Goal: Task Accomplishment & Management: Use online tool/utility

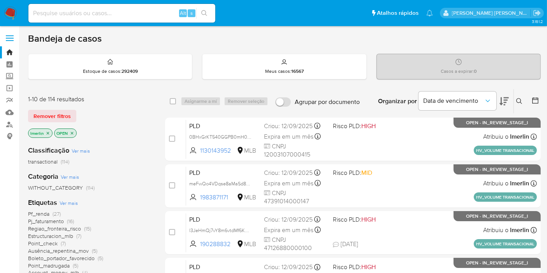
click at [47, 133] on icon "close-filter" at bounding box center [48, 133] width 5 height 5
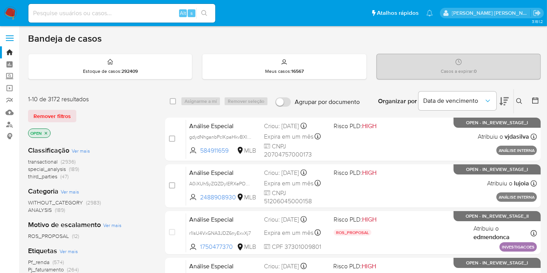
paste input "0BHxGrKT540GGPB0mH0sdYvT"
click at [132, 10] on input at bounding box center [121, 13] width 187 height 10
type input "0BHxGrKT540GGPB0mH0sdYvT"
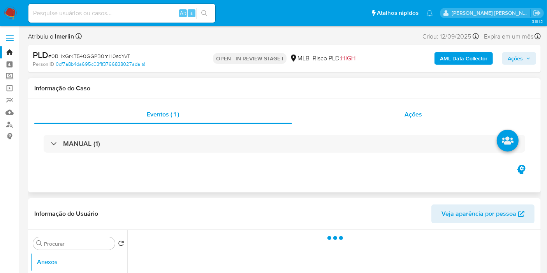
click at [394, 121] on div "Ações" at bounding box center [413, 114] width 243 height 19
select select "10"
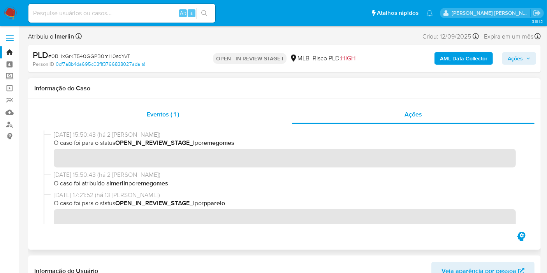
click at [248, 121] on div "Eventos ( 1 )" at bounding box center [163, 114] width 258 height 19
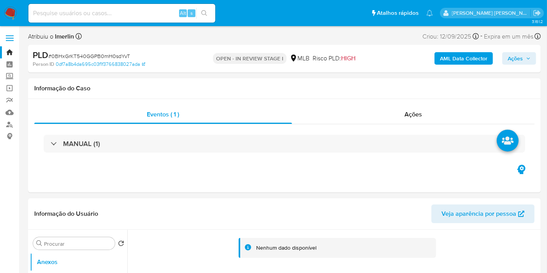
click at [445, 56] on b "AML Data Collector" at bounding box center [464, 58] width 48 height 12
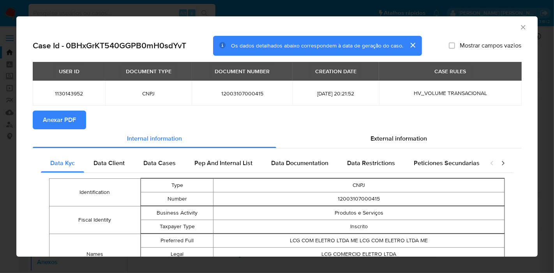
click at [65, 122] on span "Anexar PDF" at bounding box center [59, 119] width 33 height 17
click at [519, 26] on icon "Fechar a janela" at bounding box center [523, 27] width 8 height 8
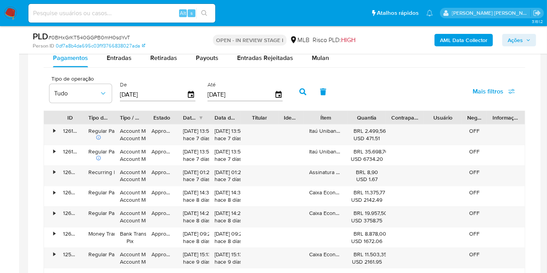
scroll to position [665, 0]
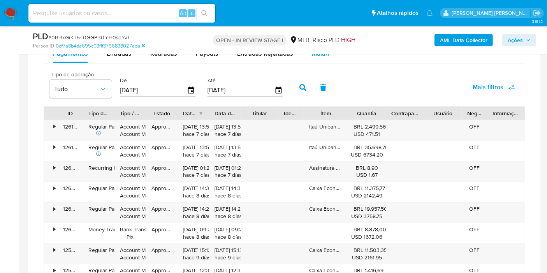
click at [306, 57] on button "Mulan" at bounding box center [321, 53] width 36 height 19
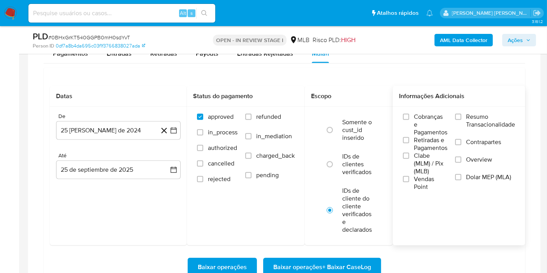
click at [478, 113] on span "Resumo Transacionalidade" at bounding box center [490, 121] width 49 height 16
click at [462, 114] on input "Resumo Transacionalidade" at bounding box center [458, 117] width 6 height 6
click at [173, 135] on button "25 [PERSON_NAME] de 2024" at bounding box center [118, 130] width 125 height 19
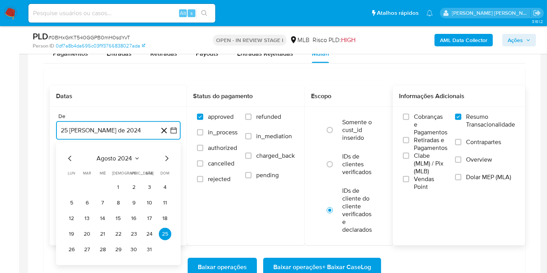
click at [129, 157] on span "agosto 2024" at bounding box center [114, 159] width 35 height 8
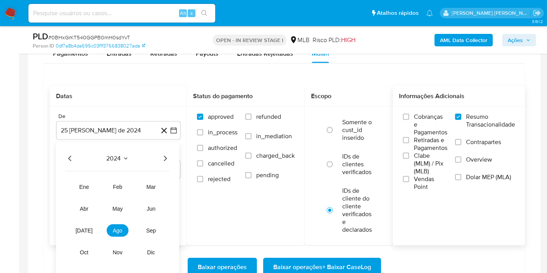
click at [166, 156] on icon "Año siguiente" at bounding box center [164, 158] width 9 height 9
click at [114, 234] on button "ago" at bounding box center [118, 230] width 22 height 12
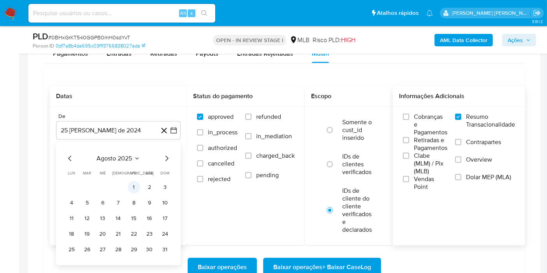
click at [133, 186] on button "1" at bounding box center [134, 187] width 12 height 12
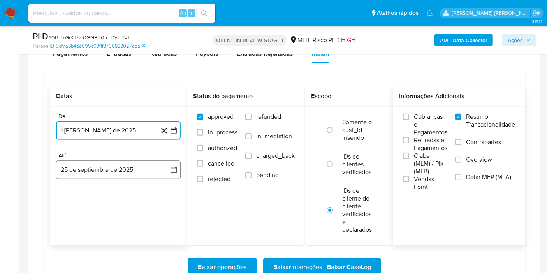
click at [161, 176] on button "25 de septiembre de 2025" at bounding box center [118, 169] width 125 height 19
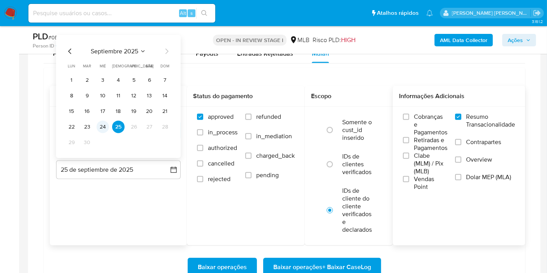
click at [100, 126] on button "24" at bounding box center [103, 127] width 12 height 12
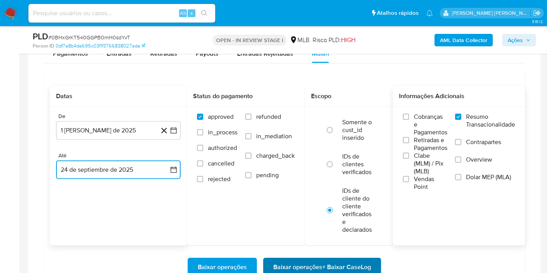
click at [349, 271] on span "Baixar operações + Baixar CaseLog" at bounding box center [322, 267] width 98 height 17
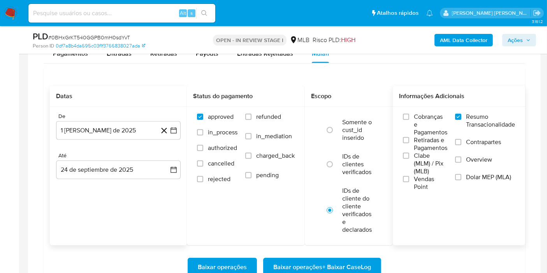
click at [150, 18] on input at bounding box center [121, 13] width 187 height 10
paste input "l3JeHmQj7vY8m6vtdMf6KMkT"
type input "l3JeHmQj7vY8m6vtdMf6KMkT"
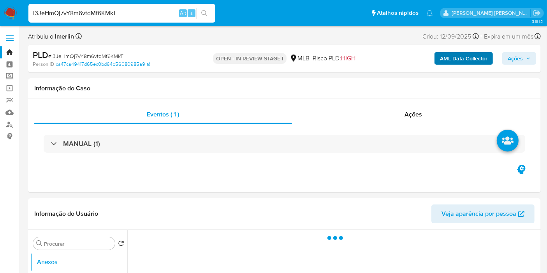
select select "10"
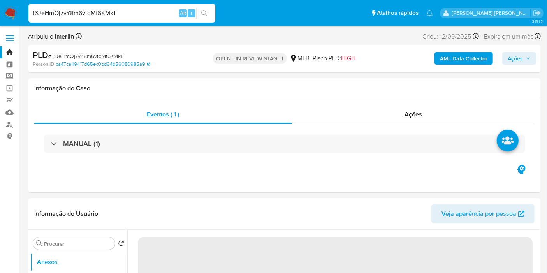
click at [458, 58] on b "AML Data Collector" at bounding box center [464, 58] width 48 height 12
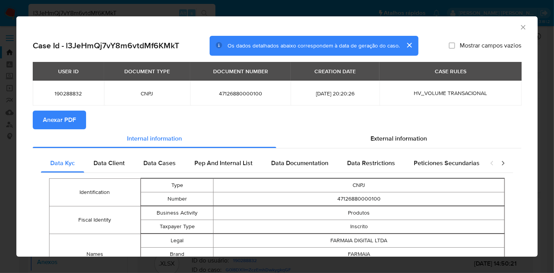
click at [69, 115] on span "Anexar PDF" at bounding box center [59, 119] width 33 height 17
click at [519, 27] on icon "Fechar a janela" at bounding box center [523, 27] width 8 height 8
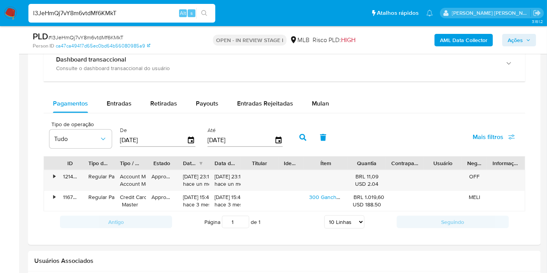
scroll to position [655, 0]
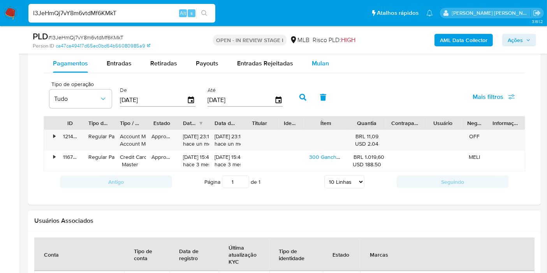
click at [323, 67] on div "Mulan" at bounding box center [320, 63] width 17 height 19
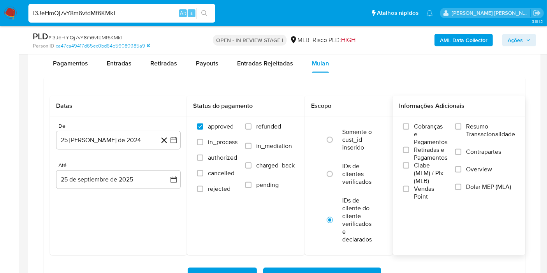
click at [485, 130] on span "Resumo Transacionalidade" at bounding box center [490, 131] width 49 height 16
click at [462, 130] on input "Resumo Transacionalidade" at bounding box center [458, 126] width 6 height 6
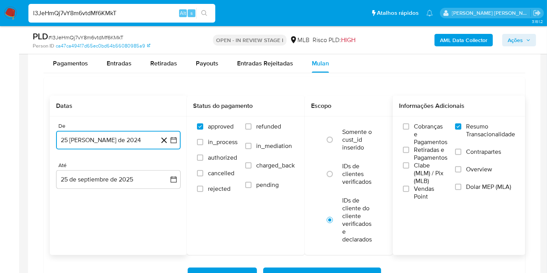
click at [173, 139] on icon "button" at bounding box center [174, 140] width 8 height 8
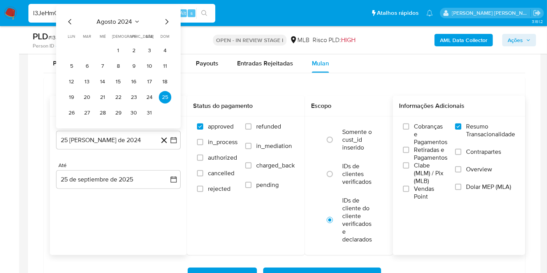
click at [133, 25] on div "agosto 2024 agosto 2024 lun lunes mar martes mié miércoles jue jueves vie viern…" at bounding box center [118, 68] width 106 height 102
click at [131, 19] on span "agosto 2024" at bounding box center [114, 22] width 35 height 8
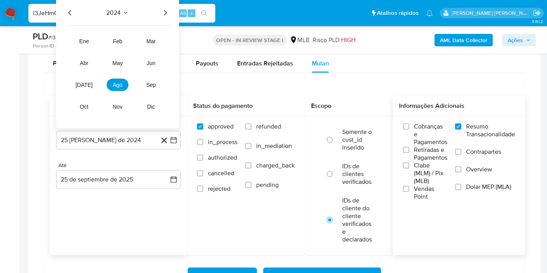
click at [165, 10] on icon "Año siguiente" at bounding box center [164, 12] width 9 height 9
click at [118, 79] on button "ago" at bounding box center [118, 85] width 22 height 12
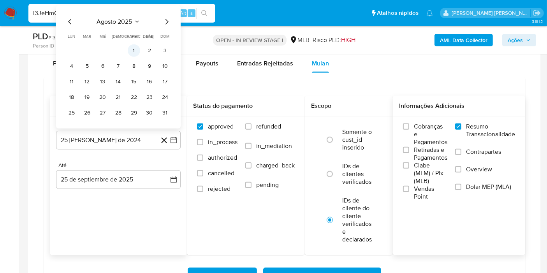
click at [129, 50] on button "1" at bounding box center [134, 50] width 12 height 12
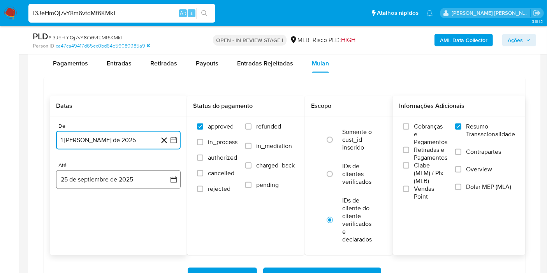
click at [170, 172] on button "25 de septiembre de 2025" at bounding box center [118, 179] width 125 height 19
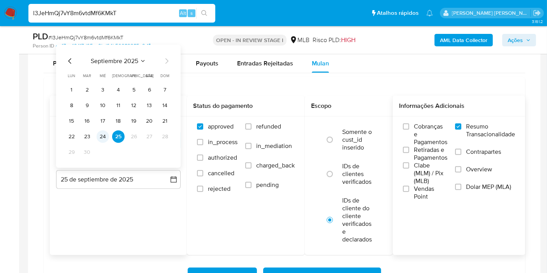
click at [104, 130] on button "24" at bounding box center [103, 136] width 12 height 12
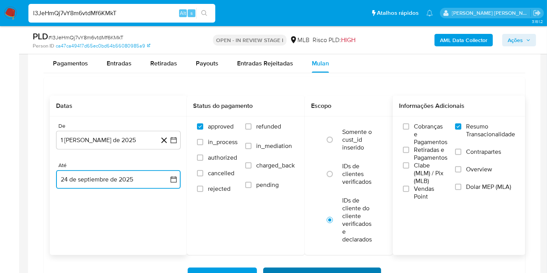
click at [285, 269] on span "Baixar operações + Baixar CaseLog" at bounding box center [322, 276] width 98 height 17
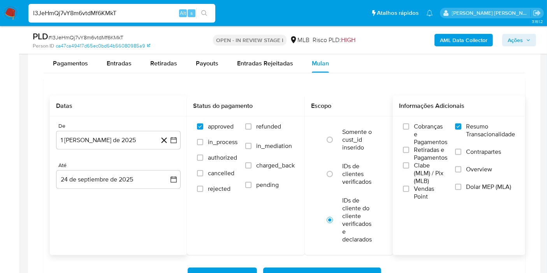
click at [161, 15] on input "l3JeHmQj7vY8m6vtdMf6KMkT" at bounding box center [121, 13] width 187 height 10
paste input "sWfLdaSrV4zSG8AmyyQYS25K"
type input "sWfLdaSrV4zSG8AmyyQYS25K"
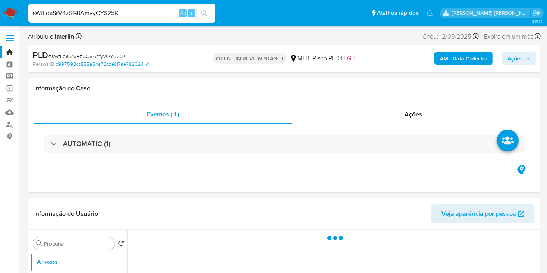
select select "10"
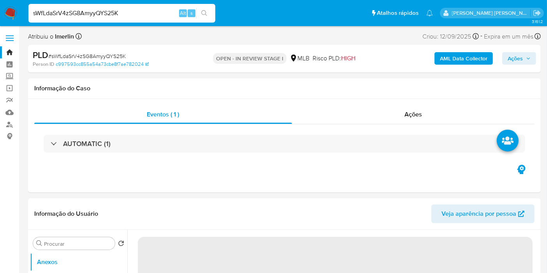
click at [437, 59] on button "AML Data Collector" at bounding box center [464, 58] width 58 height 12
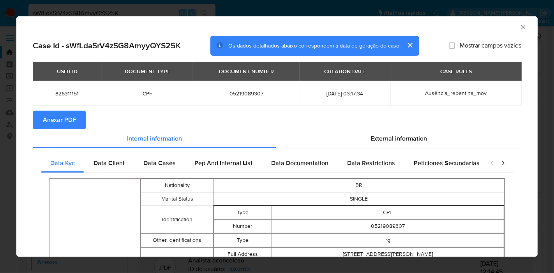
click at [67, 128] on span "Anexar PDF" at bounding box center [59, 119] width 33 height 17
click at [519, 28] on icon "Fechar a janela" at bounding box center [523, 27] width 8 height 8
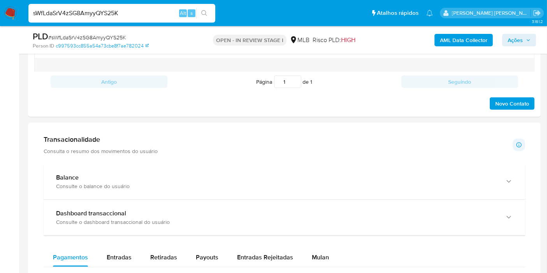
scroll to position [499, 0]
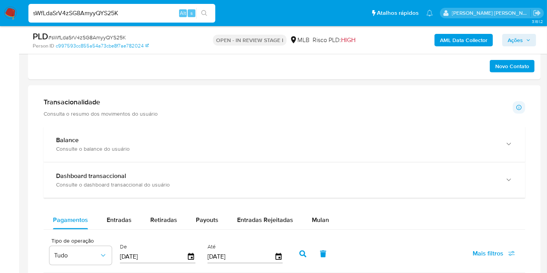
drag, startPoint x: 539, startPoint y: 138, endPoint x: 541, endPoint y: 154, distance: 15.7
click at [541, 154] on main "3.161.2 Atribuiu o lmerlin Asignado el: [DATE] 16:28:23 Criou: [DATE] Criou: [D…" at bounding box center [273, 199] width 547 height 1397
drag, startPoint x: 545, startPoint y: 136, endPoint x: 549, endPoint y: 137, distance: 4.4
click at [547, 138] on html "Pausado Ver notificaciones sWfLdaSrV4zSG8AmyyQYS25K Alt s Atalhos rápidos Presi…" at bounding box center [273, 199] width 547 height 1397
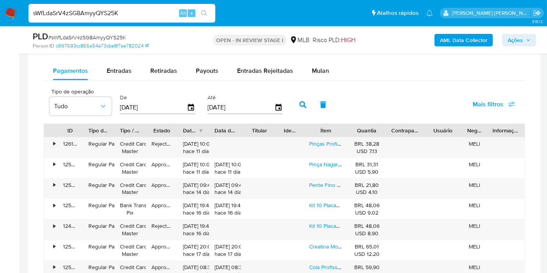
scroll to position [650, 0]
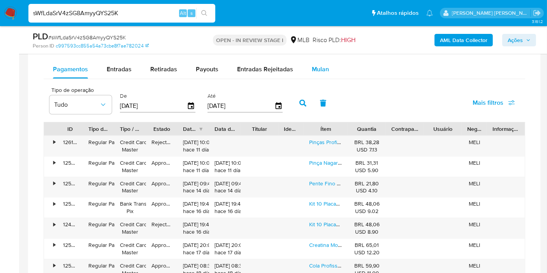
click at [313, 66] on span "Mulan" at bounding box center [320, 69] width 17 height 9
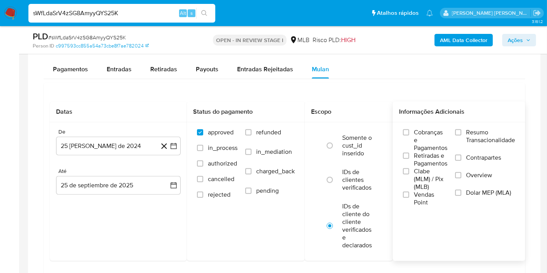
click at [509, 139] on span "Resumo Transacionalidade" at bounding box center [490, 137] width 49 height 16
click at [462, 136] on input "Resumo Transacionalidade" at bounding box center [458, 132] width 6 height 6
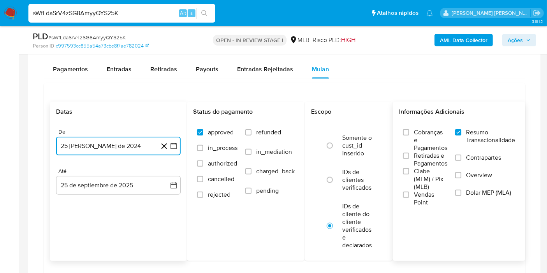
click at [173, 152] on button "25 [PERSON_NAME] de 2024" at bounding box center [118, 146] width 125 height 19
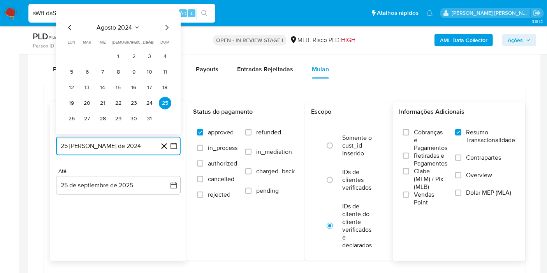
click at [129, 28] on span "agosto 2024" at bounding box center [114, 28] width 35 height 8
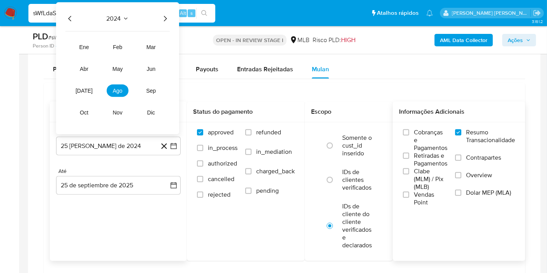
click at [162, 16] on icon "Año siguiente" at bounding box center [164, 18] width 9 height 9
click at [155, 49] on button "mar" at bounding box center [151, 47] width 22 height 12
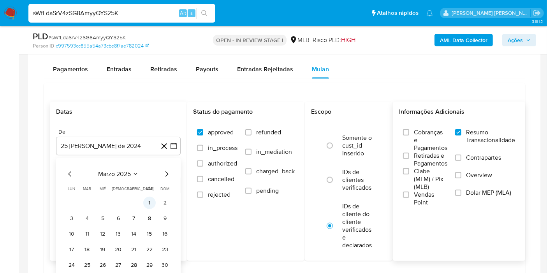
click at [147, 197] on button "1" at bounding box center [149, 203] width 12 height 12
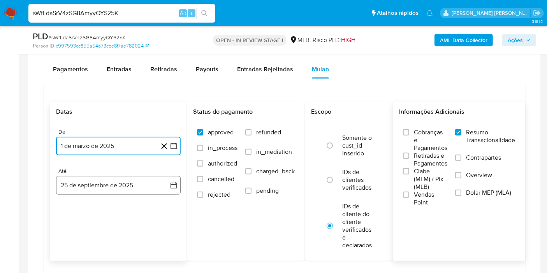
click at [156, 185] on button "25 de septiembre de 2025" at bounding box center [118, 185] width 125 height 19
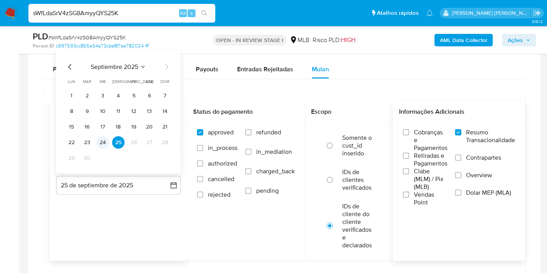
click at [106, 138] on button "24" at bounding box center [103, 142] width 12 height 12
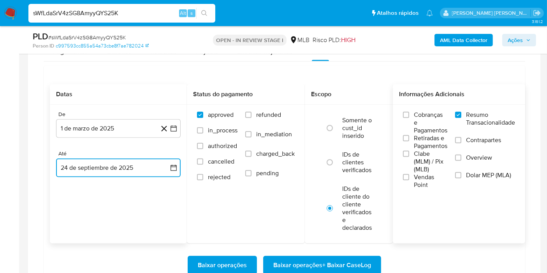
scroll to position [673, 0]
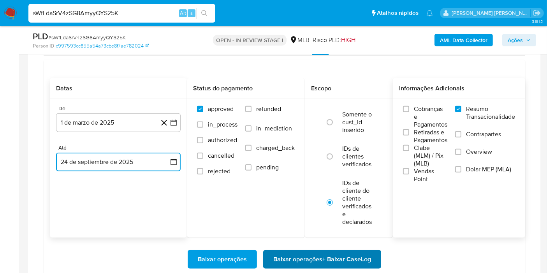
click at [328, 254] on span "Baixar operações + Baixar CaseLog" at bounding box center [322, 259] width 98 height 17
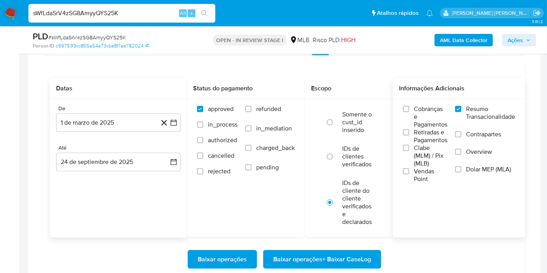
click at [141, 17] on input "sWfLdaSrV4zSG8AmyyQYS25K" at bounding box center [121, 13] width 187 height 10
paste input "YliIfJjawRlPLkDXyj3II5P2"
type input "YliIfJjawRlPLkDXyj3II5P2"
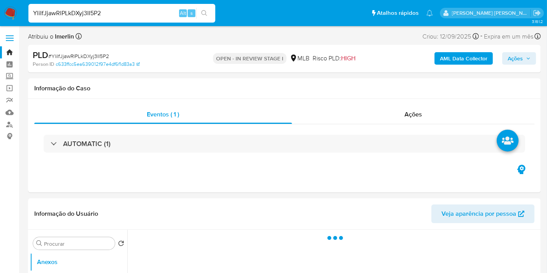
select select "10"
click at [445, 62] on b "AML Data Collector" at bounding box center [464, 58] width 48 height 12
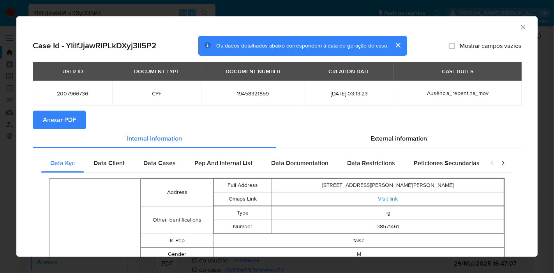
click at [74, 126] on span "Anexar PDF" at bounding box center [59, 119] width 33 height 17
click at [519, 31] on icon "Fechar a janela" at bounding box center [523, 27] width 8 height 8
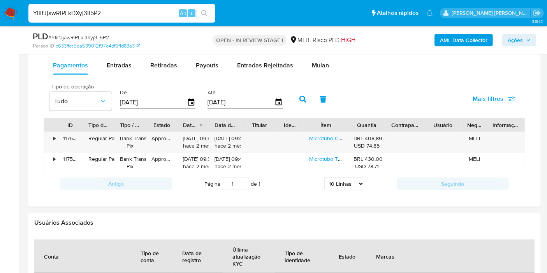
scroll to position [602, 0]
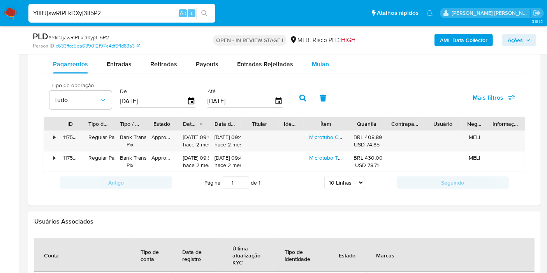
click at [319, 65] on span "Mulan" at bounding box center [320, 64] width 17 height 9
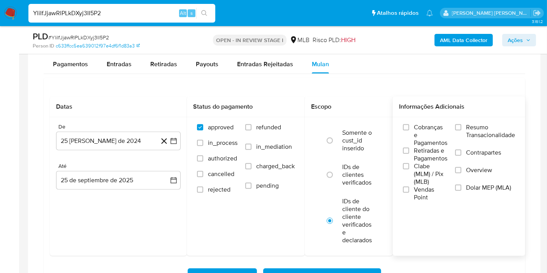
click at [479, 124] on span "Resumo Transacionalidade" at bounding box center [490, 131] width 49 height 16
click at [462, 124] on input "Resumo Transacionalidade" at bounding box center [458, 127] width 6 height 6
click at [176, 144] on button "25 [PERSON_NAME] de 2024" at bounding box center [118, 141] width 125 height 19
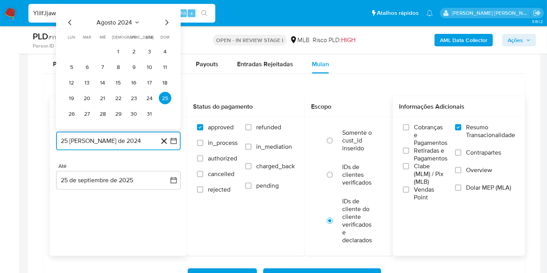
click at [118, 23] on span "agosto 2024" at bounding box center [114, 23] width 35 height 8
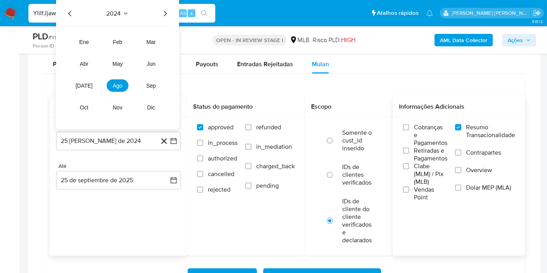
click at [162, 12] on icon "Año siguiente" at bounding box center [164, 13] width 9 height 9
click at [148, 43] on span "mar" at bounding box center [150, 42] width 9 height 6
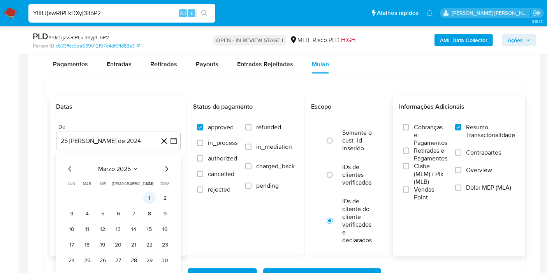
click at [153, 193] on button "1" at bounding box center [149, 198] width 12 height 12
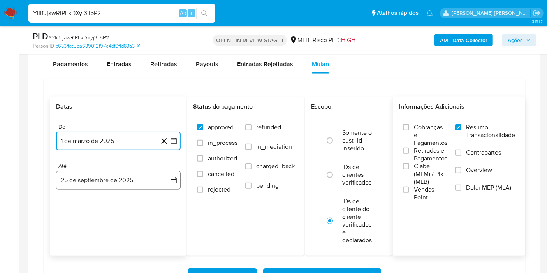
click at [160, 179] on button "25 de septiembre de 2025" at bounding box center [118, 180] width 125 height 19
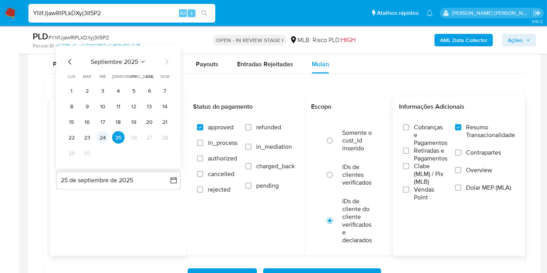
click at [101, 136] on button "24" at bounding box center [103, 137] width 12 height 12
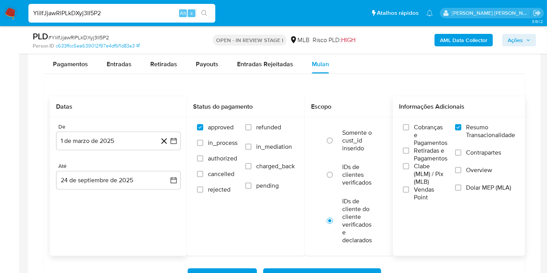
click at [298, 266] on div "Baixar operações Baixar operações + Baixar CaseLog" at bounding box center [284, 278] width 469 height 44
click at [300, 272] on span "Baixar operações + Baixar CaseLog" at bounding box center [322, 277] width 98 height 17
click at [141, 10] on input "YliIfJjawRlPLkDXyj3II5P2" at bounding box center [121, 13] width 187 height 10
paste input "rpxaLRSr3fK2m7uYYa3mZqYx"
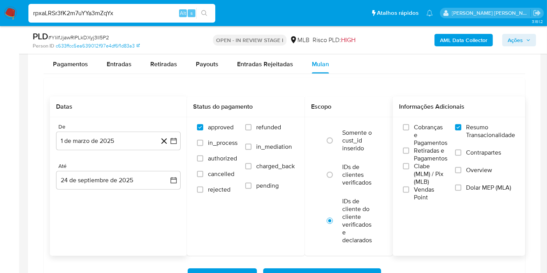
type input "rpxaLRSr3fK2m7uYYa3mZqYx"
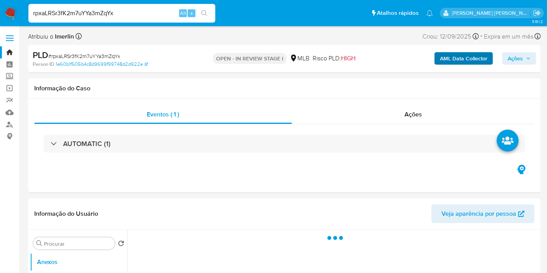
select select "10"
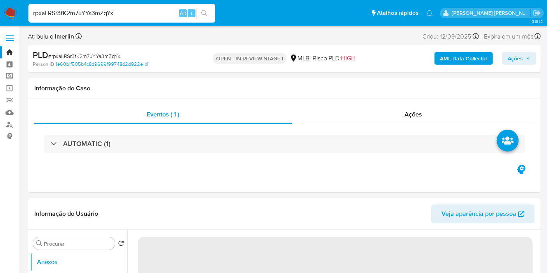
click at [444, 61] on b "AML Data Collector" at bounding box center [464, 58] width 48 height 12
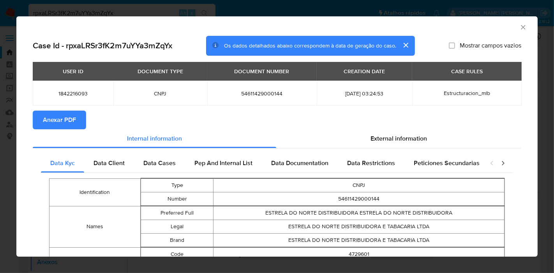
click at [48, 120] on span "Anexar PDF" at bounding box center [59, 119] width 33 height 17
click at [519, 25] on icon "Fechar a janela" at bounding box center [523, 27] width 8 height 8
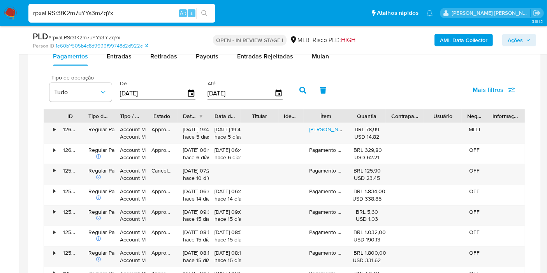
scroll to position [613, 0]
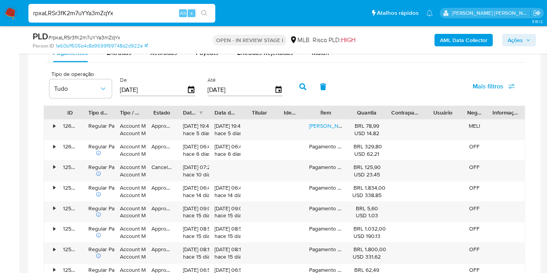
click at [312, 53] on div "PLD # rpxaLRSr3fK2m7uYYa3mZqYx Person ID 1e60b1f505b4c8d9699f99748d2d922e OPEN …" at bounding box center [284, 40] width 513 height 28
click at [303, 58] on button "Mulan" at bounding box center [321, 53] width 36 height 19
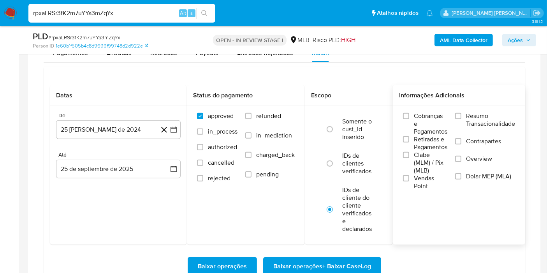
click at [473, 120] on span "Resumo Transacionalidade" at bounding box center [490, 120] width 49 height 16
click at [462, 119] on input "Resumo Transacionalidade" at bounding box center [458, 116] width 6 height 6
click at [176, 133] on button "25 [PERSON_NAME] de 2024" at bounding box center [118, 129] width 125 height 19
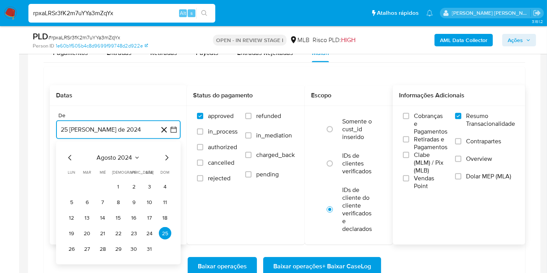
click at [126, 155] on span "agosto 2024" at bounding box center [114, 158] width 35 height 8
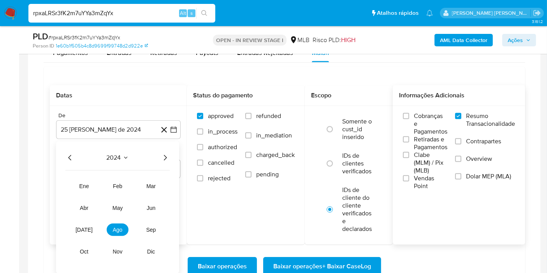
click at [166, 159] on icon "Año siguiente" at bounding box center [164, 157] width 9 height 9
click at [112, 224] on button "ago" at bounding box center [118, 230] width 22 height 12
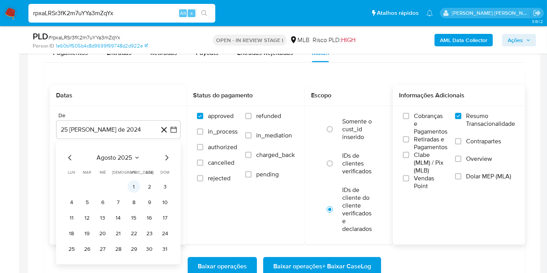
click at [134, 180] on button "1" at bounding box center [134, 186] width 12 height 12
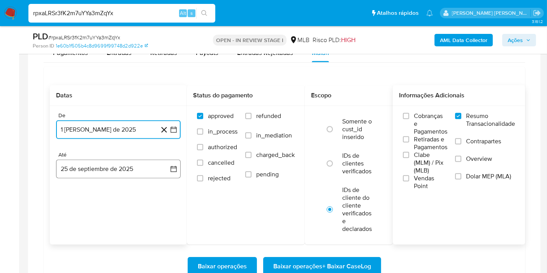
click at [149, 165] on button "25 de septiembre de 2025" at bounding box center [118, 169] width 125 height 19
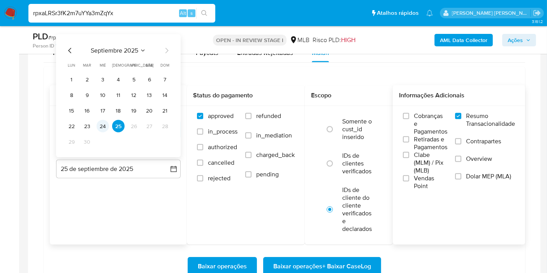
click at [101, 126] on button "24" at bounding box center [103, 126] width 12 height 12
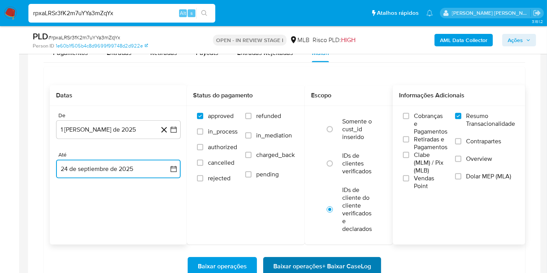
click at [297, 263] on span "Baixar operações + Baixar CaseLog" at bounding box center [322, 266] width 98 height 17
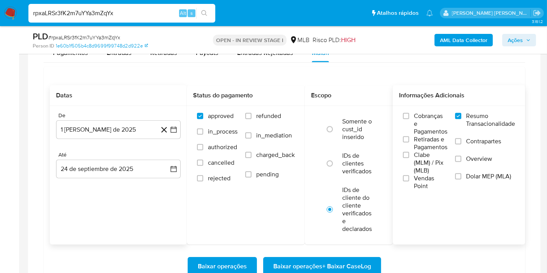
click at [174, 14] on input "rpxaLRSr3fK2m7uYYa3mZqYx" at bounding box center [121, 13] width 187 height 10
paste input "0erfPntCOEp5vQMmByOUwmxa"
type input "0erfPntCOEp5vQMmByOUwmxa"
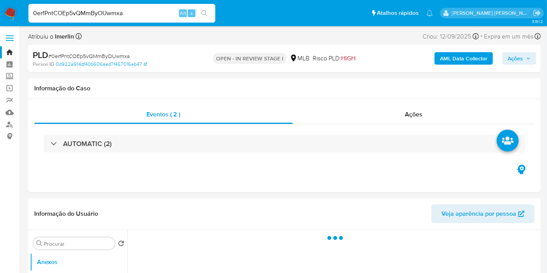
select select "10"
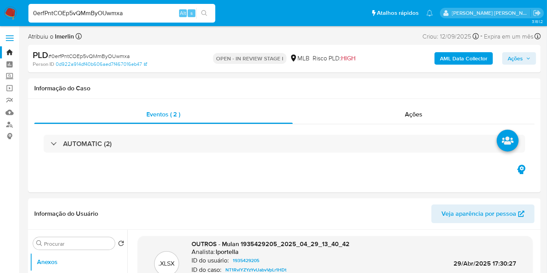
click at [454, 57] on b "AML Data Collector" at bounding box center [464, 58] width 48 height 12
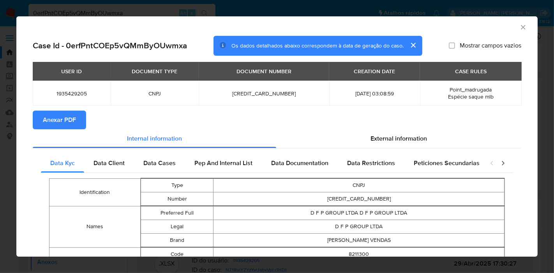
click at [74, 118] on span "Anexar PDF" at bounding box center [59, 119] width 33 height 17
click at [519, 28] on icon "Fechar a janela" at bounding box center [523, 27] width 8 height 8
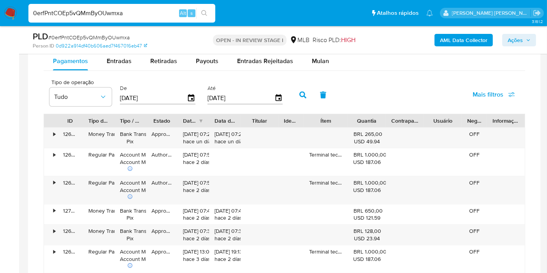
scroll to position [603, 0]
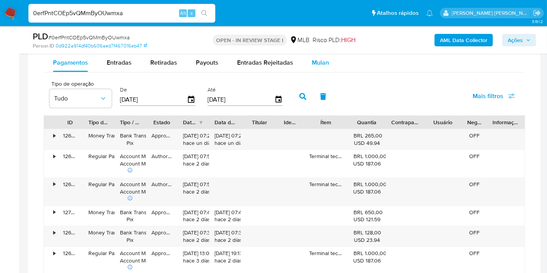
click at [312, 66] on div "Mulan" at bounding box center [320, 62] width 17 height 19
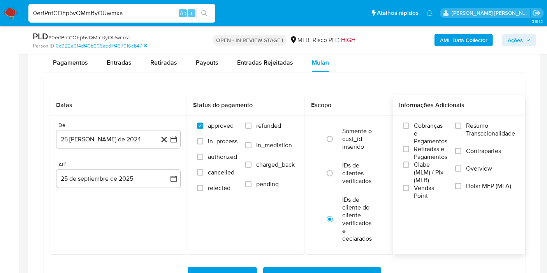
click at [483, 125] on span "Resumo Transacionalidade" at bounding box center [490, 130] width 49 height 16
click at [462, 125] on input "Resumo Transacionalidade" at bounding box center [458, 126] width 6 height 6
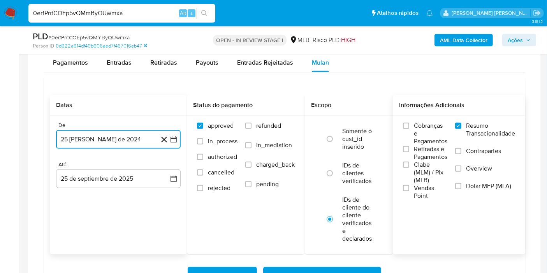
click at [175, 142] on icon "button" at bounding box center [174, 140] width 8 height 8
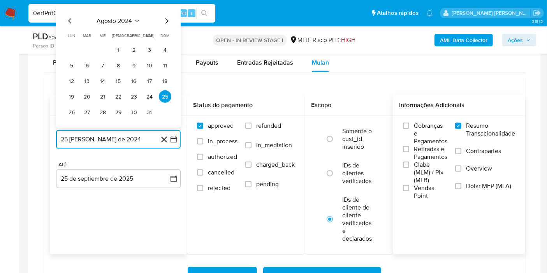
click at [127, 19] on span "agosto 2024" at bounding box center [114, 21] width 35 height 8
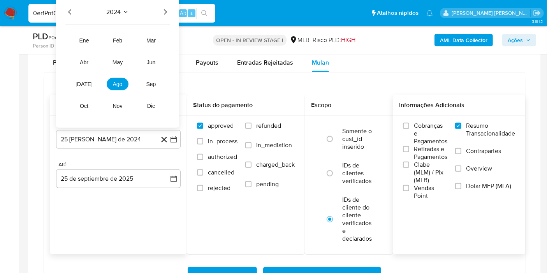
click at [162, 9] on icon "Año siguiente" at bounding box center [164, 11] width 9 height 9
click at [116, 78] on button "ago" at bounding box center [118, 84] width 22 height 12
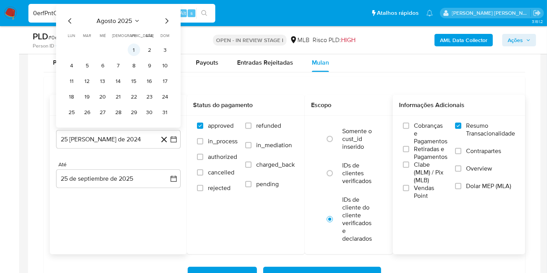
click at [136, 49] on button "1" at bounding box center [134, 50] width 12 height 12
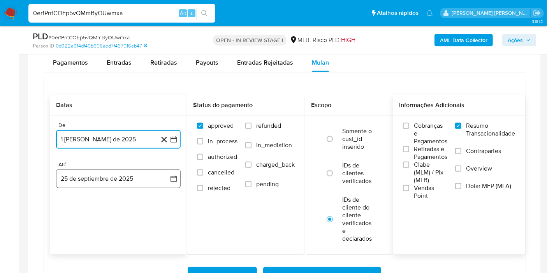
click at [168, 178] on button "25 de septiembre de 2025" at bounding box center [118, 178] width 125 height 19
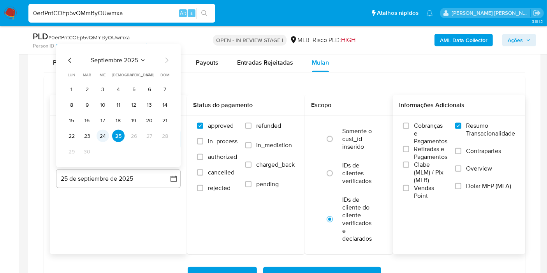
click at [99, 130] on button "24" at bounding box center [103, 136] width 12 height 12
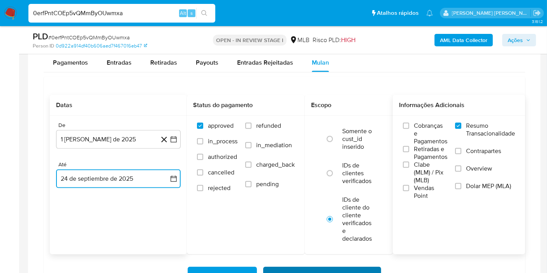
click at [319, 269] on span "Baixar operações + Baixar CaseLog" at bounding box center [322, 276] width 98 height 17
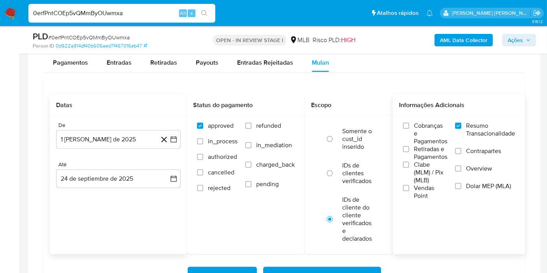
click at [160, 7] on div "0erfPntCOEp5vQMmByOUwmxa Alt s" at bounding box center [121, 13] width 187 height 19
drag, startPoint x: 160, startPoint y: 7, endPoint x: 160, endPoint y: 12, distance: 5.1
click at [160, 12] on div "0erfPntCOEp5vQMmByOUwmxa Alt s" at bounding box center [121, 13] width 187 height 19
click at [160, 12] on input "0erfPntCOEp5vQMmByOUwmxa" at bounding box center [121, 13] width 187 height 10
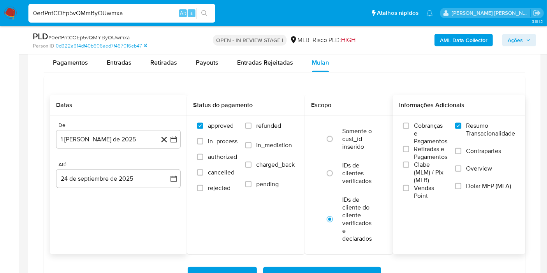
click at [160, 12] on input "0erfPntCOEp5vQMmByOUwmxa" at bounding box center [121, 13] width 187 height 10
paste input "apskqL9acFTWbujUksEBOBf4"
type input "apskqL9acFTWbujUksEBOBf4"
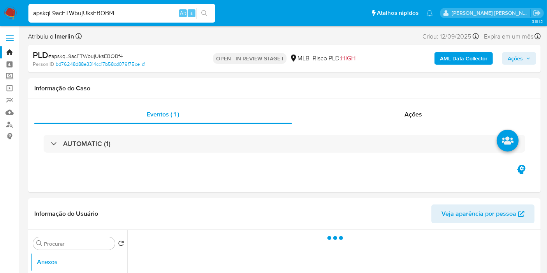
select select "10"
click at [442, 58] on b "AML Data Collector" at bounding box center [464, 58] width 48 height 12
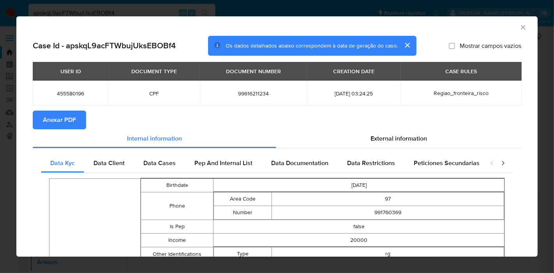
click at [67, 117] on span "Anexar PDF" at bounding box center [59, 119] width 33 height 17
click at [521, 26] on icon "Fechar a janela" at bounding box center [523, 27] width 4 height 4
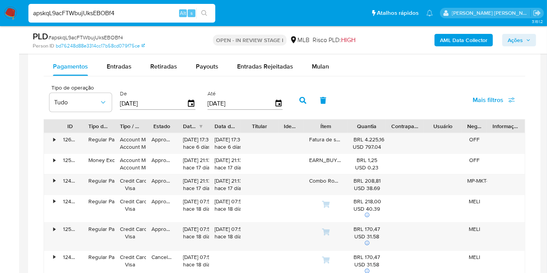
scroll to position [617, 0]
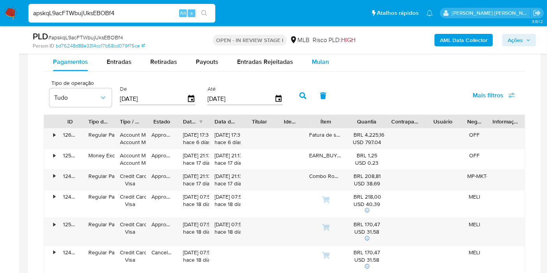
click at [324, 69] on div "Mulan" at bounding box center [320, 62] width 17 height 19
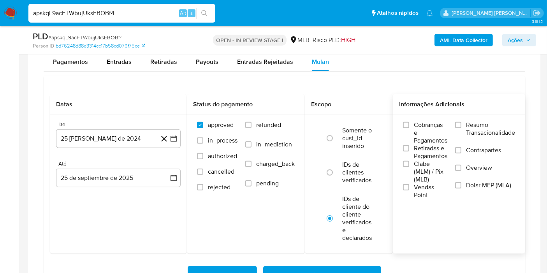
click at [477, 122] on span "Resumo Transacionalidade" at bounding box center [490, 129] width 49 height 16
click at [462, 122] on input "Resumo Transacionalidade" at bounding box center [458, 125] width 6 height 6
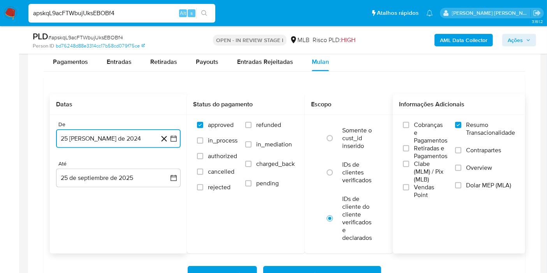
click at [175, 136] on icon "button" at bounding box center [174, 139] width 6 height 6
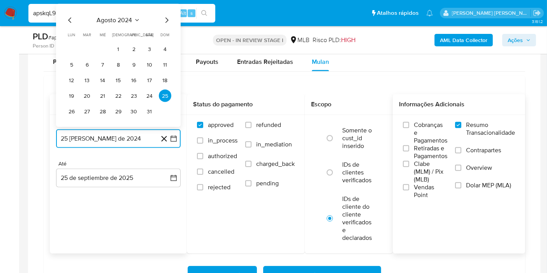
click at [122, 19] on span "agosto 2024" at bounding box center [114, 20] width 35 height 8
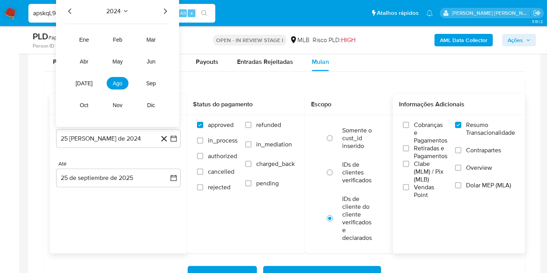
click at [162, 8] on icon "Año siguiente" at bounding box center [164, 11] width 9 height 9
click at [118, 82] on span "ago" at bounding box center [118, 83] width 10 height 6
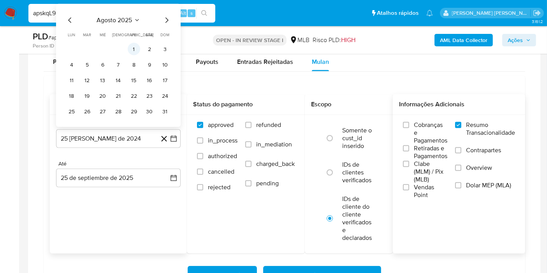
click at [130, 48] on button "1" at bounding box center [134, 49] width 12 height 12
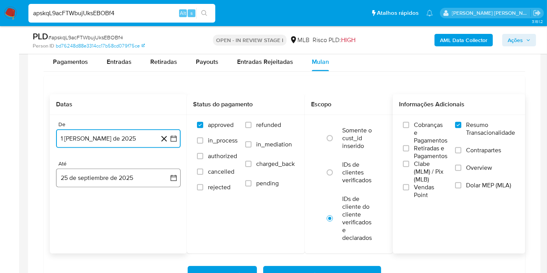
click at [165, 172] on button "25 de septiembre de 2025" at bounding box center [118, 178] width 125 height 19
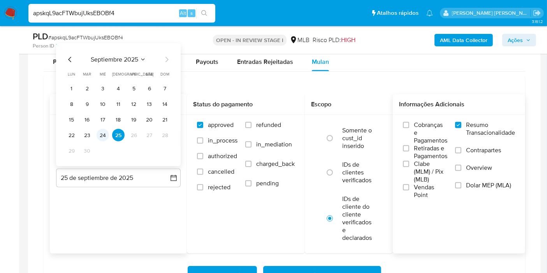
click at [102, 137] on button "24" at bounding box center [103, 135] width 12 height 12
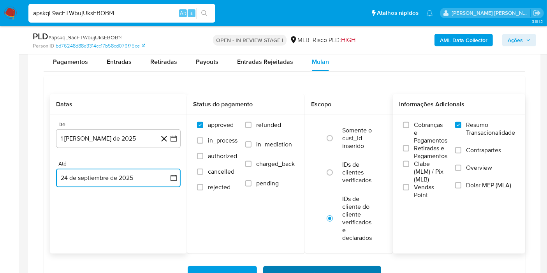
click at [313, 267] on span "Baixar operações + Baixar CaseLog" at bounding box center [322, 275] width 98 height 17
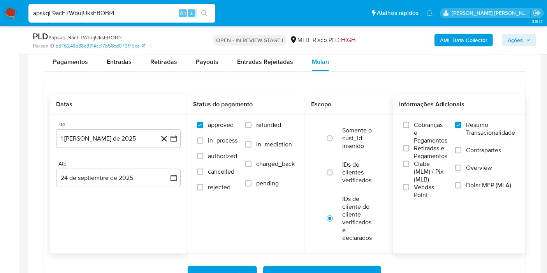
click at [155, 12] on input "apskqL9acFTWbujUksEBOBf4" at bounding box center [121, 13] width 187 height 10
paste input "djbrZhdm8OQlBRJj0Pp1kfBU"
type input "djbrZhdm8OQlBRJj0Pp1kfBU"
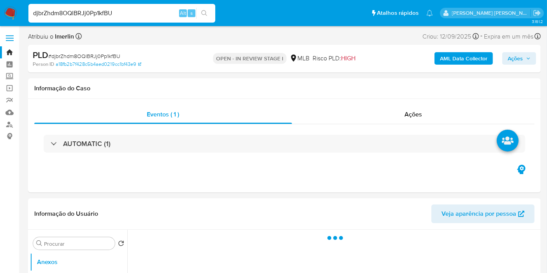
select select "10"
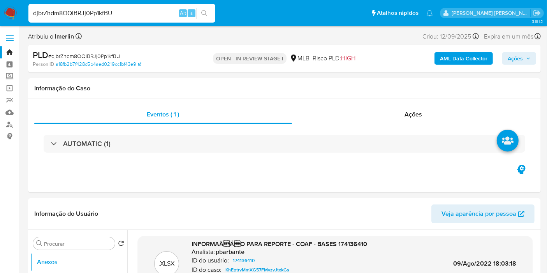
click at [460, 55] on b "AML Data Collector" at bounding box center [464, 58] width 48 height 12
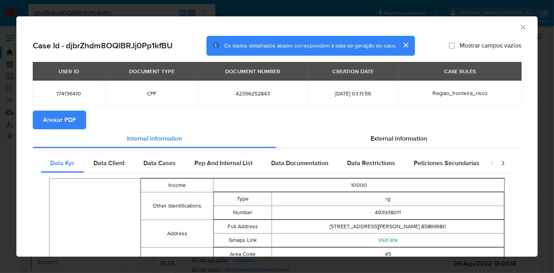
click at [65, 123] on span "Anexar PDF" at bounding box center [59, 119] width 33 height 17
click at [519, 28] on icon "Fechar a janela" at bounding box center [523, 27] width 8 height 8
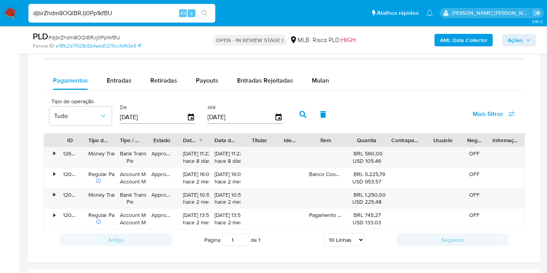
scroll to position [648, 0]
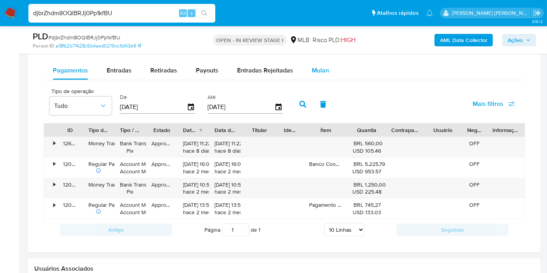
click at [312, 78] on div "Mulan" at bounding box center [320, 70] width 17 height 19
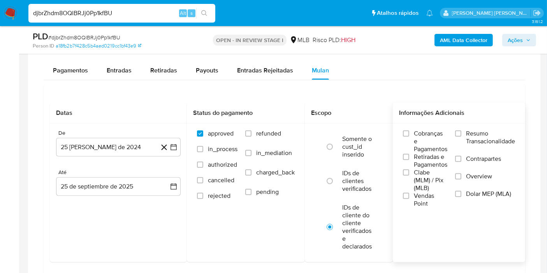
click at [499, 130] on span "Resumo Transacionalidade" at bounding box center [490, 138] width 49 height 16
click at [462, 130] on input "Resumo Transacionalidade" at bounding box center [458, 133] width 6 height 6
click at [174, 144] on icon "button" at bounding box center [174, 147] width 6 height 6
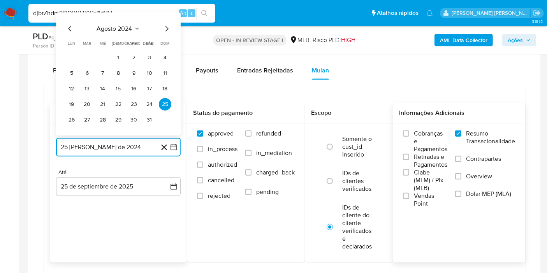
click at [118, 27] on span "agosto 2024" at bounding box center [114, 29] width 35 height 8
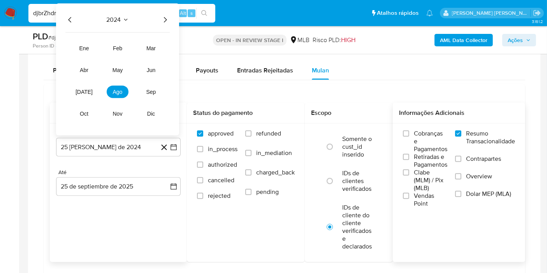
click at [164, 18] on icon "Año siguiente" at bounding box center [164, 19] width 9 height 9
click at [118, 91] on span "ago" at bounding box center [118, 92] width 10 height 6
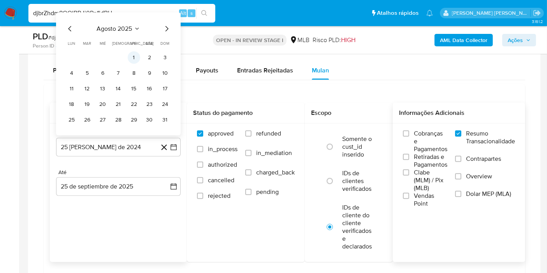
click at [135, 53] on button "1" at bounding box center [134, 57] width 12 height 12
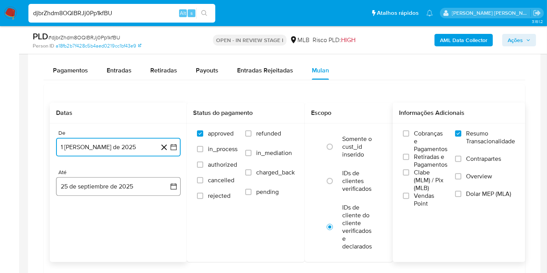
click at [166, 177] on button "25 de septiembre de 2025" at bounding box center [118, 186] width 125 height 19
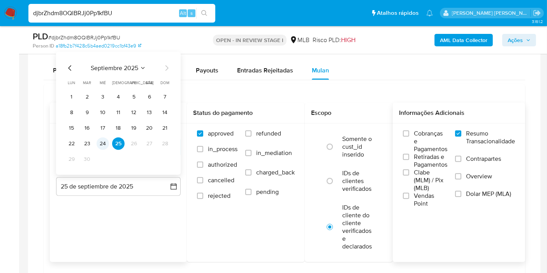
click at [105, 141] on button "24" at bounding box center [103, 143] width 12 height 12
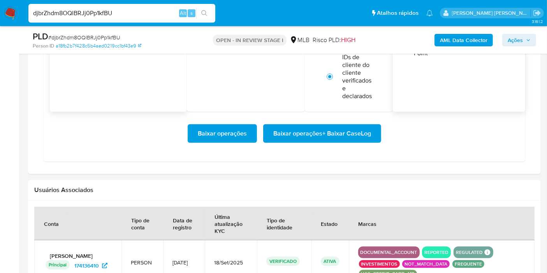
scroll to position [800, 0]
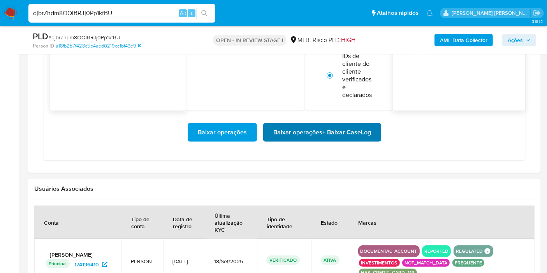
click at [357, 132] on span "Baixar operações + Baixar CaseLog" at bounding box center [322, 132] width 98 height 17
